Goal: Check status

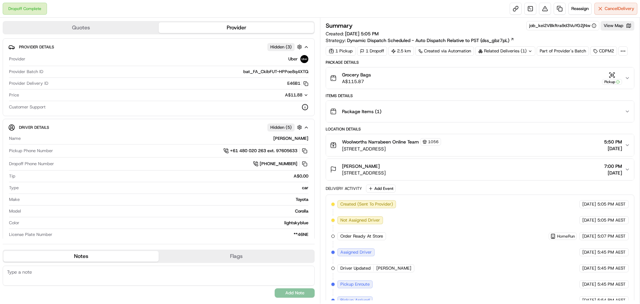
click at [530, 52] on icon at bounding box center [530, 51] width 4 height 4
click at [531, 48] on div "Related Deliveries (2)" at bounding box center [506, 50] width 60 height 9
click at [548, 40] on div "Summary job_kei2VBkftra9d3VuYG2jNw View Map Created: [DATE] 5:05 PM Strategy: D…" at bounding box center [480, 32] width 309 height 23
click at [614, 73] on icon "button" at bounding box center [612, 75] width 7 height 7
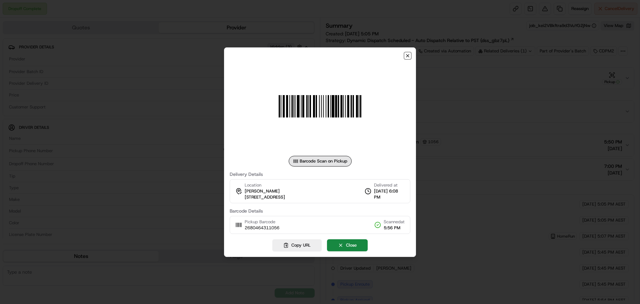
click at [408, 56] on icon "button" at bounding box center [407, 55] width 5 height 5
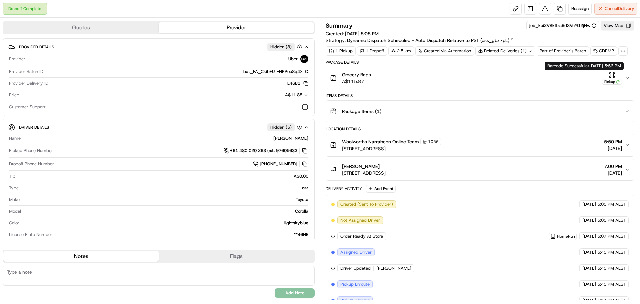
click at [610, 73] on icon "button" at bounding box center [612, 75] width 7 height 7
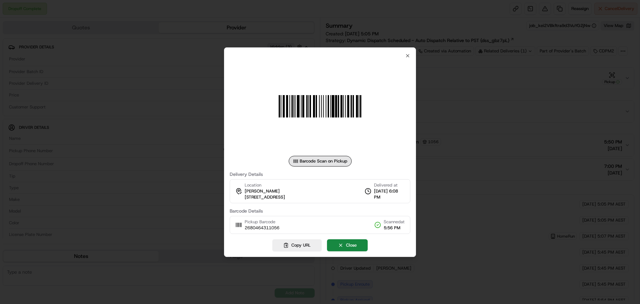
click at [361, 132] on img at bounding box center [320, 106] width 96 height 96
drag, startPoint x: 361, startPoint y: 132, endPoint x: 393, endPoint y: 93, distance: 50.5
click at [361, 132] on img at bounding box center [320, 106] width 96 height 96
click at [407, 57] on icon "button" at bounding box center [407, 55] width 5 height 5
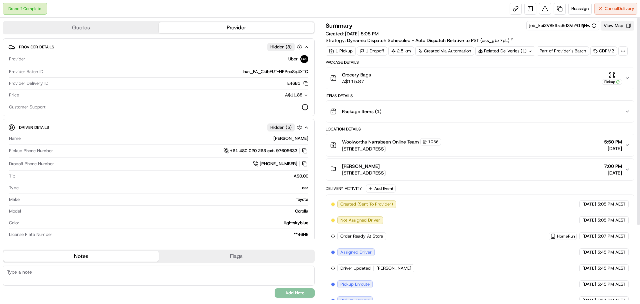
click at [619, 29] on button "View Map" at bounding box center [618, 25] width 34 height 9
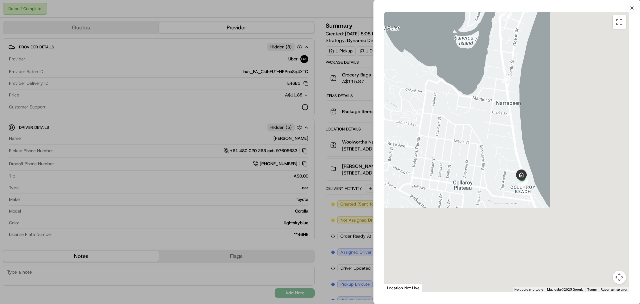
drag, startPoint x: 526, startPoint y: 172, endPoint x: 484, endPoint y: 127, distance: 61.6
click at [484, 127] on div at bounding box center [507, 152] width 245 height 280
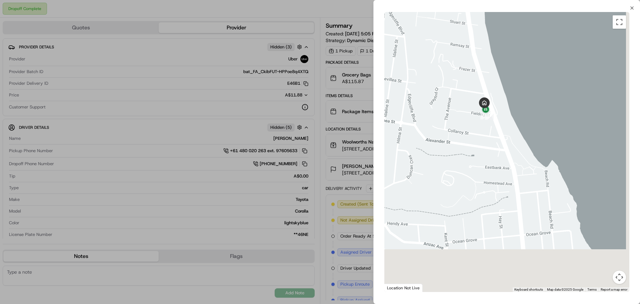
drag, startPoint x: 549, startPoint y: 190, endPoint x: 482, endPoint y: 92, distance: 119.4
click at [482, 92] on div at bounding box center [507, 152] width 245 height 280
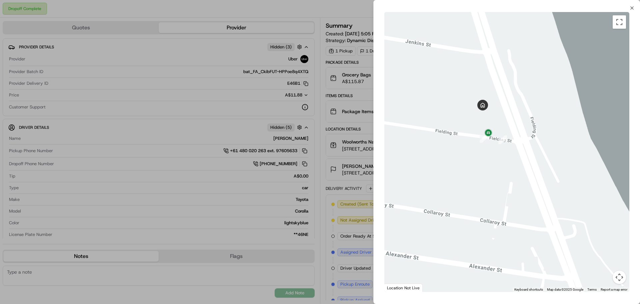
drag, startPoint x: 479, startPoint y: 103, endPoint x: 520, endPoint y: 129, distance: 48.8
click at [520, 129] on div at bounding box center [507, 152] width 245 height 280
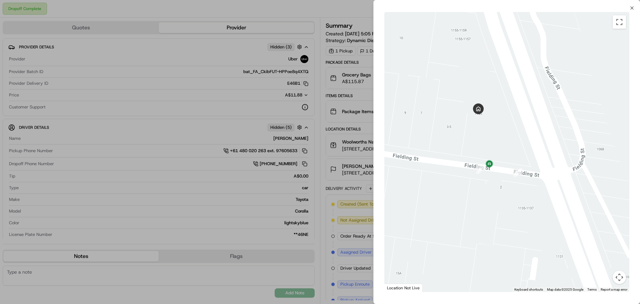
click at [541, 150] on div at bounding box center [507, 152] width 245 height 280
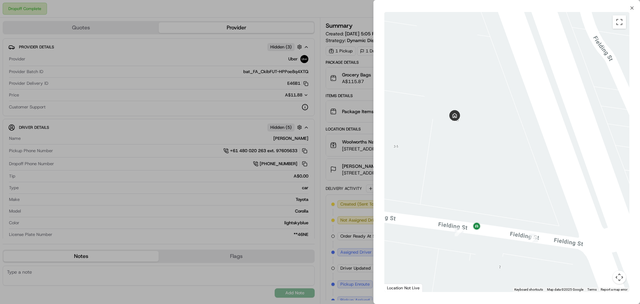
drag, startPoint x: 489, startPoint y: 107, endPoint x: 535, endPoint y: 129, distance: 51.2
click at [535, 129] on div at bounding box center [507, 152] width 245 height 280
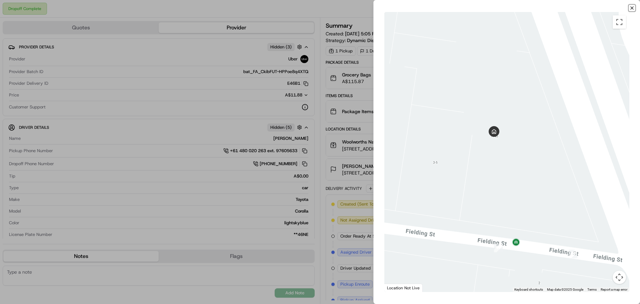
click at [630, 8] on icon "button" at bounding box center [632, 7] width 5 height 5
